Goal: Navigation & Orientation: Find specific page/section

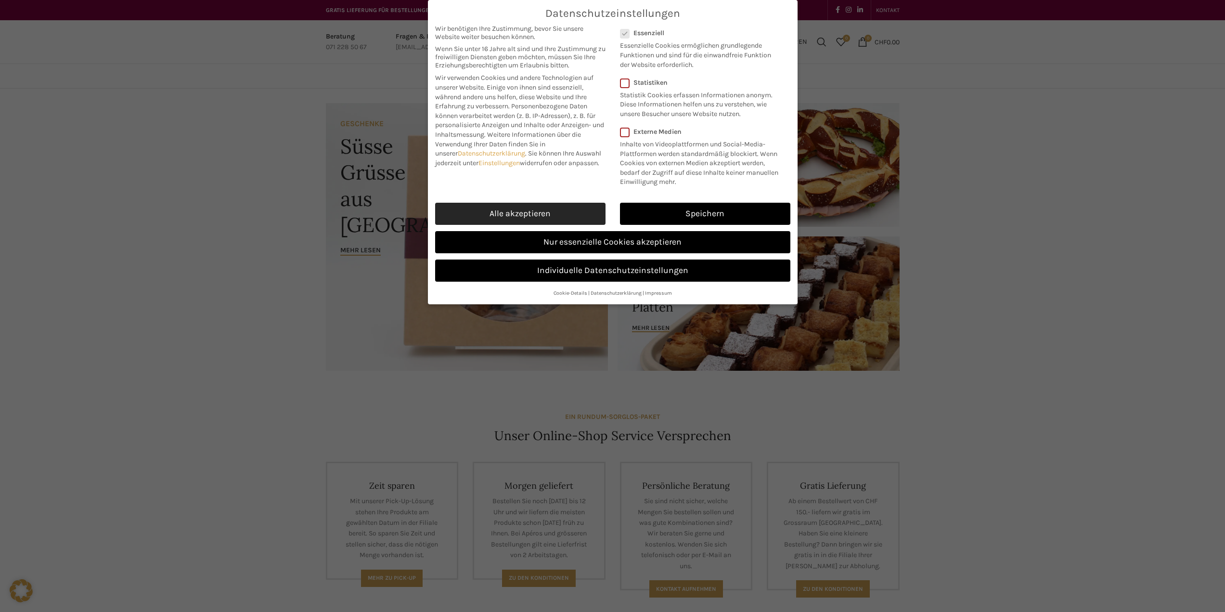
click at [559, 210] on link "Alle akzeptieren" at bounding box center [520, 214] width 170 height 22
checkbox input "true"
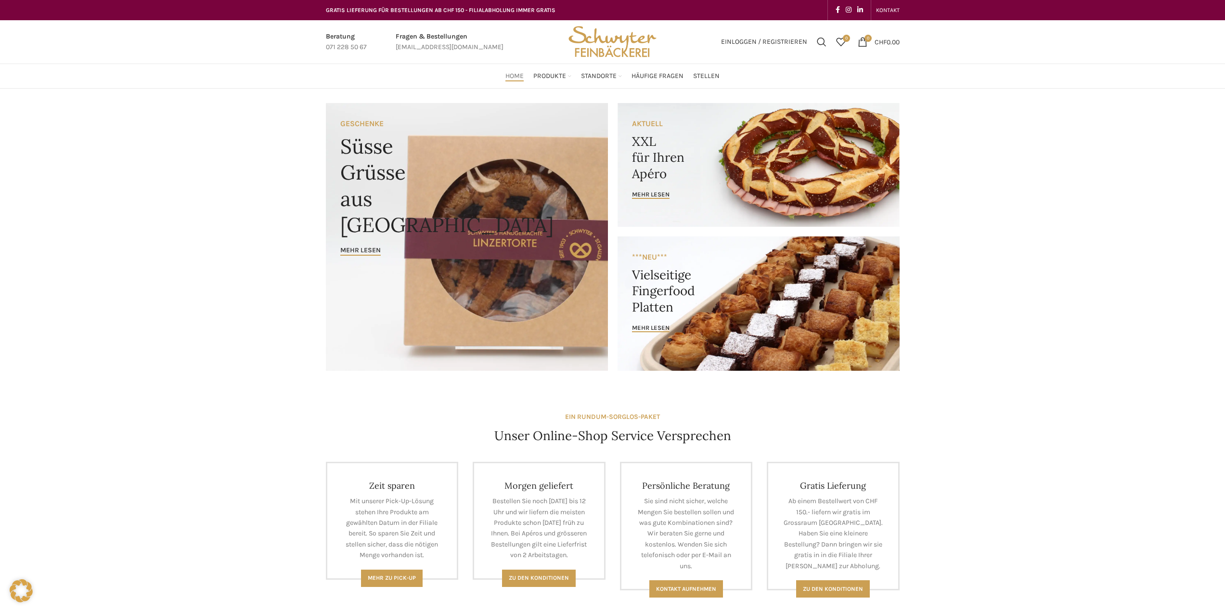
click at [518, 74] on span "Home" at bounding box center [515, 76] width 18 height 9
